Goal: Transaction & Acquisition: Book appointment/travel/reservation

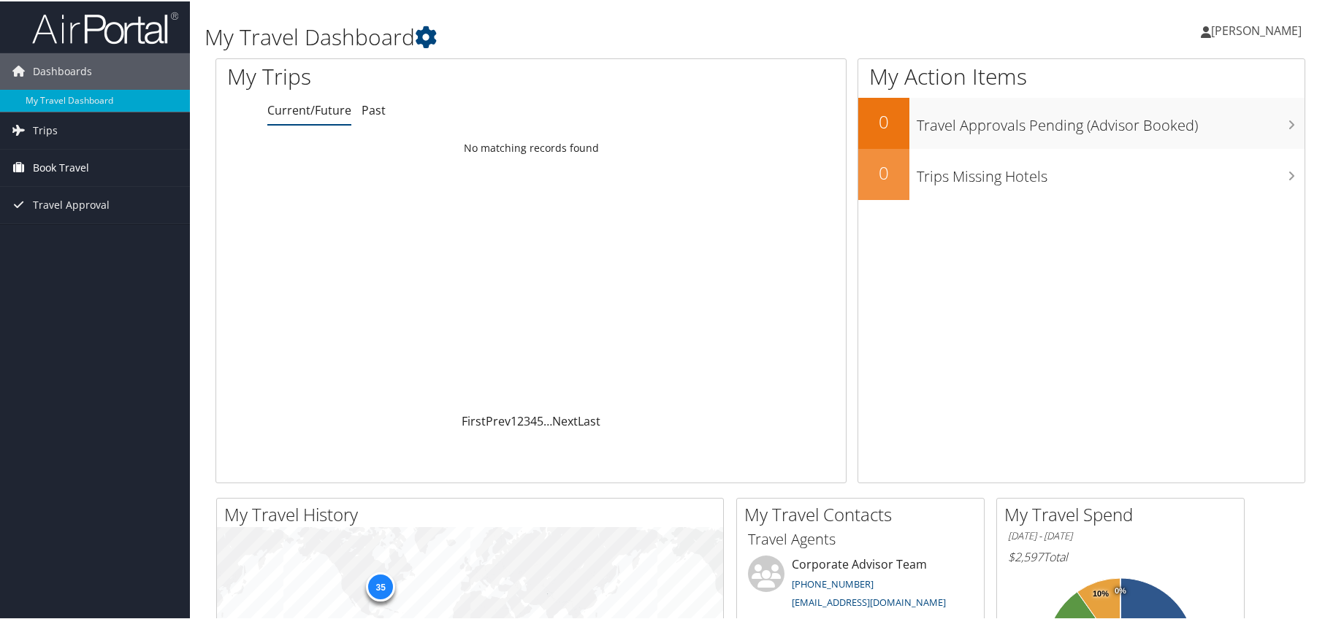
click at [66, 172] on span "Book Travel" at bounding box center [61, 166] width 56 height 37
click at [94, 234] on link "Book/Manage Online Trips" at bounding box center [95, 240] width 190 height 22
click at [73, 165] on span "Book Travel" at bounding box center [61, 166] width 56 height 37
click at [83, 239] on link "Book/Manage Online Trips" at bounding box center [95, 240] width 190 height 22
click at [93, 238] on link "Book/Manage Online Trips" at bounding box center [95, 240] width 190 height 22
